Goal: Navigation & Orientation: Find specific page/section

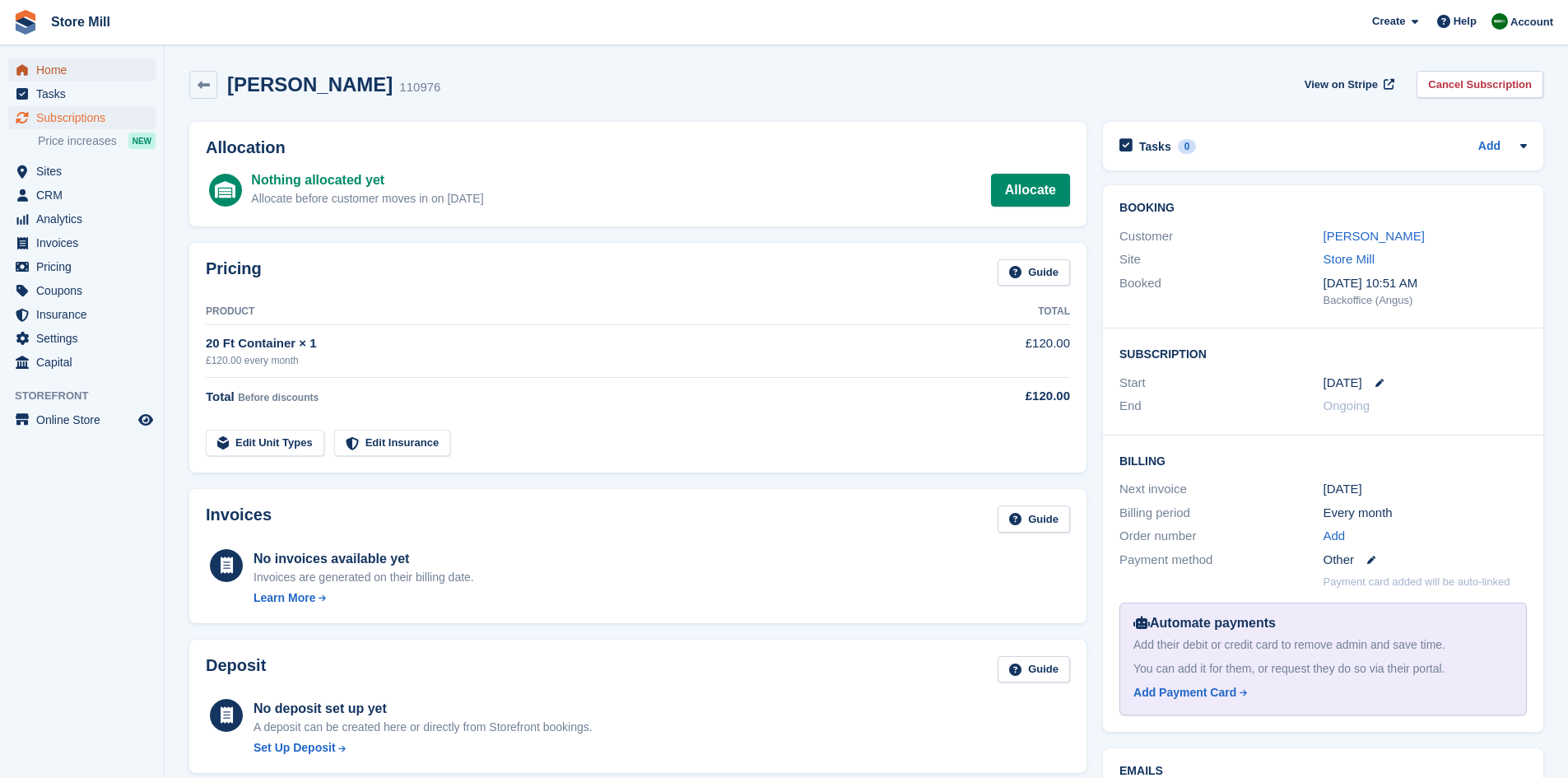
click at [80, 67] on span "Home" at bounding box center [86, 70] width 98 height 23
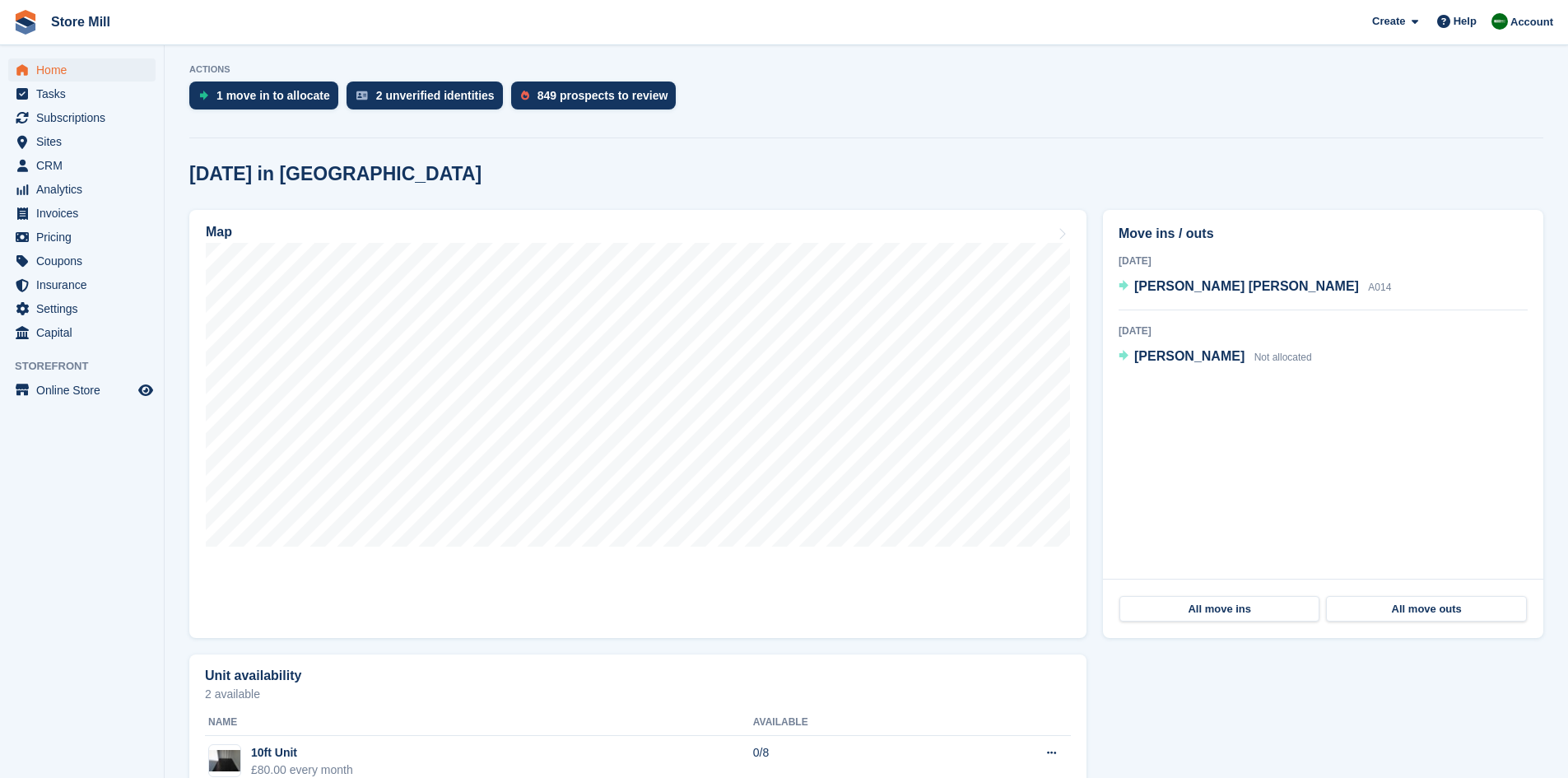
scroll to position [328, 0]
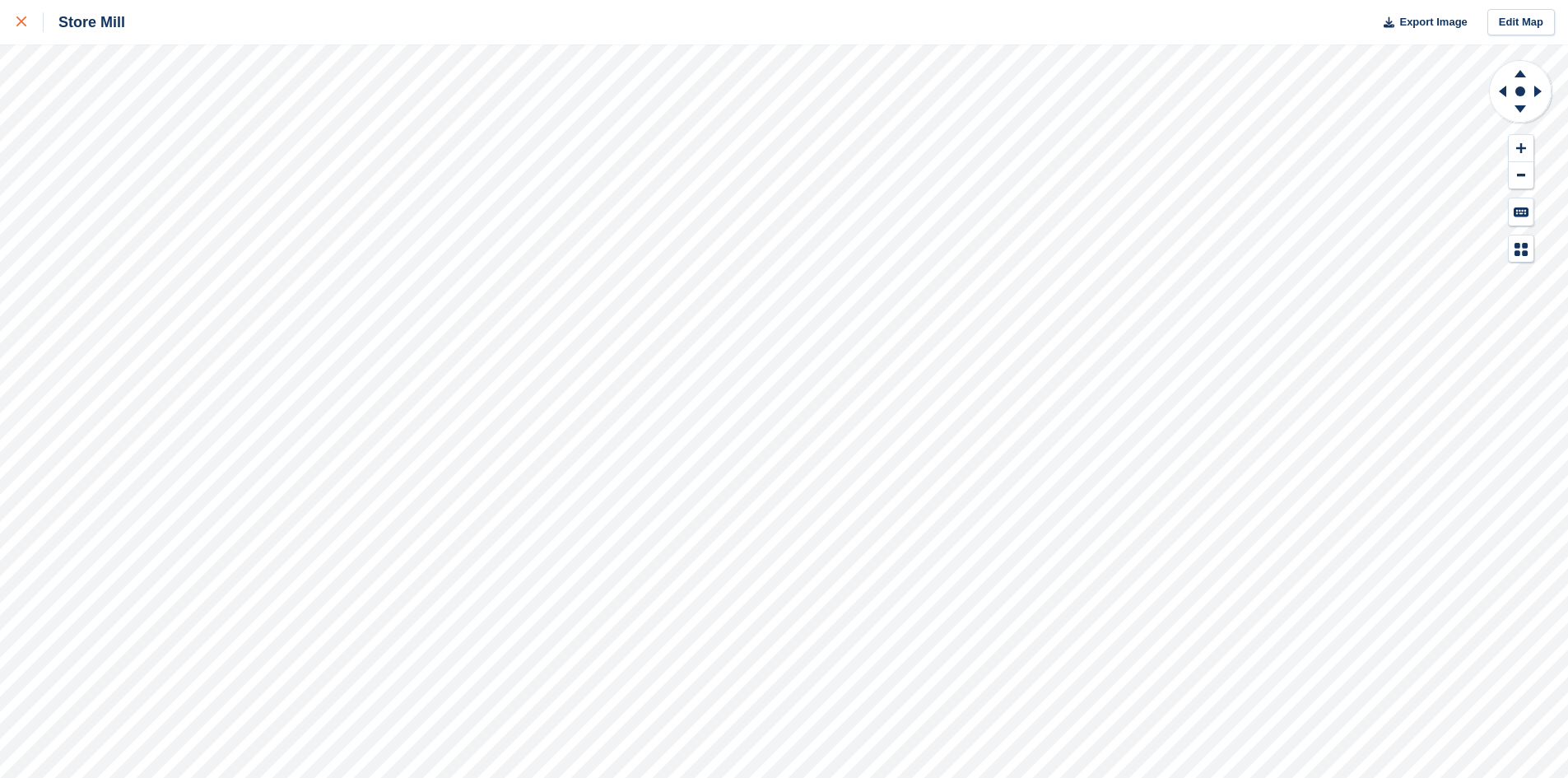
click at [36, 18] on div at bounding box center [29, 22] width 27 height 20
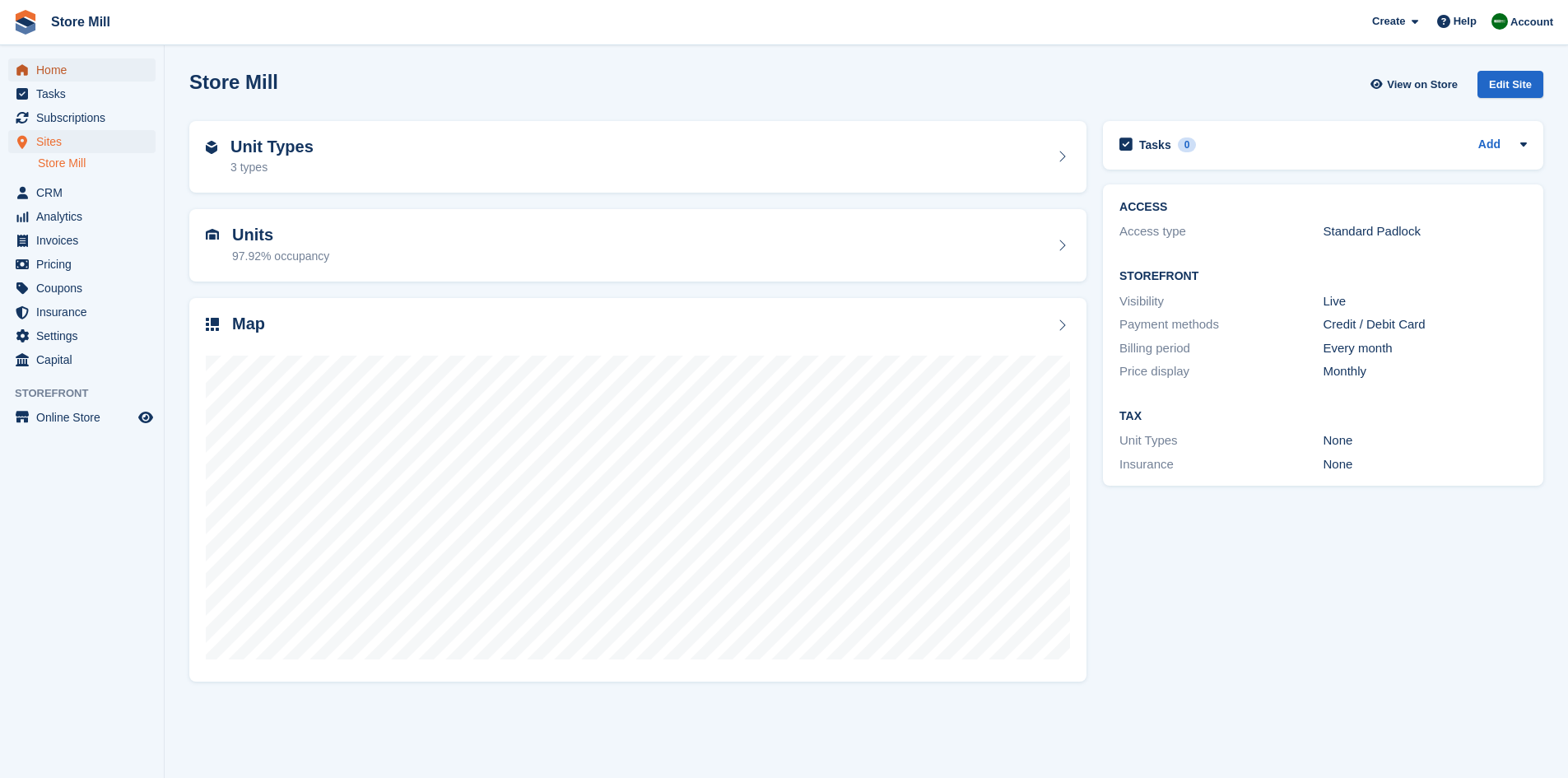
click at [54, 65] on span "Home" at bounding box center [86, 70] width 98 height 23
